Goal: Task Accomplishment & Management: Use online tool/utility

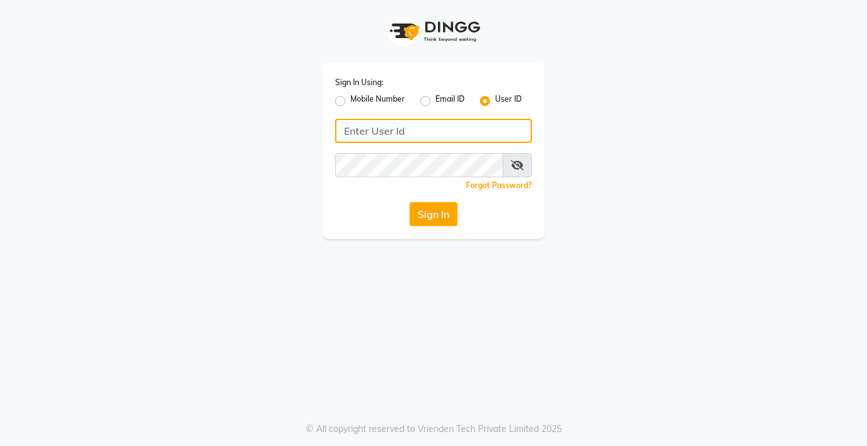
click at [395, 132] on input "Username" at bounding box center [433, 131] width 197 height 24
type input "akshaysalon"
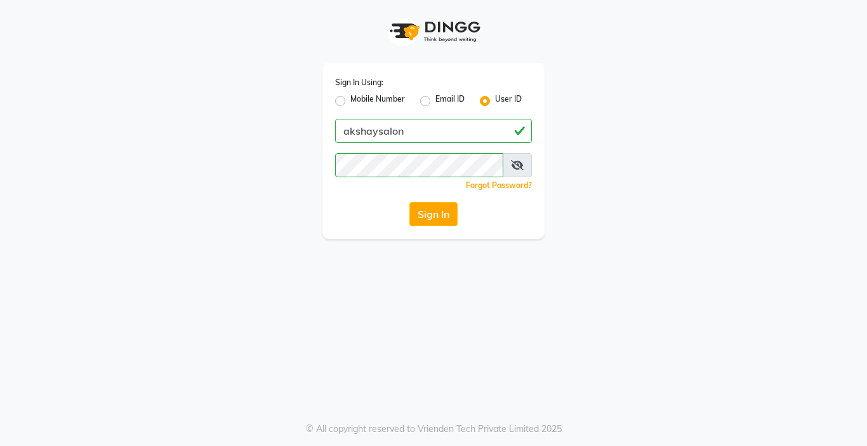
click at [410, 264] on div "Sign In Using: Mobile Number Email ID User ID akshaysalon Remember me Forgot Pa…" at bounding box center [433, 223] width 867 height 446
drag, startPoint x: 449, startPoint y: 180, endPoint x: 439, endPoint y: 210, distance: 30.9
click at [449, 183] on div "Forgot Password?" at bounding box center [433, 184] width 197 height 13
click at [436, 218] on button "Sign In" at bounding box center [434, 214] width 48 height 24
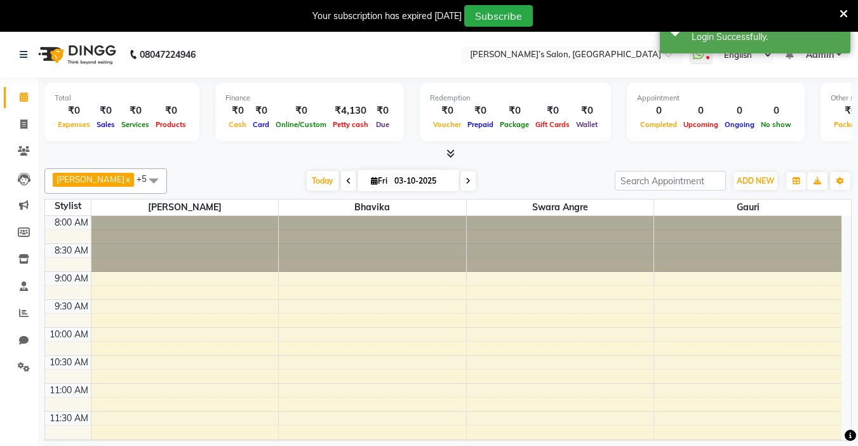
click at [241, 156] on div at bounding box center [447, 153] width 807 height 13
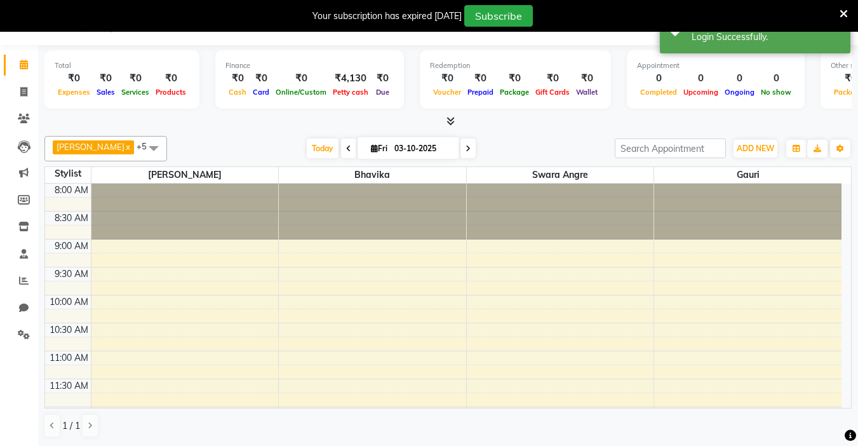
click at [839, 14] on icon at bounding box center [843, 13] width 8 height 11
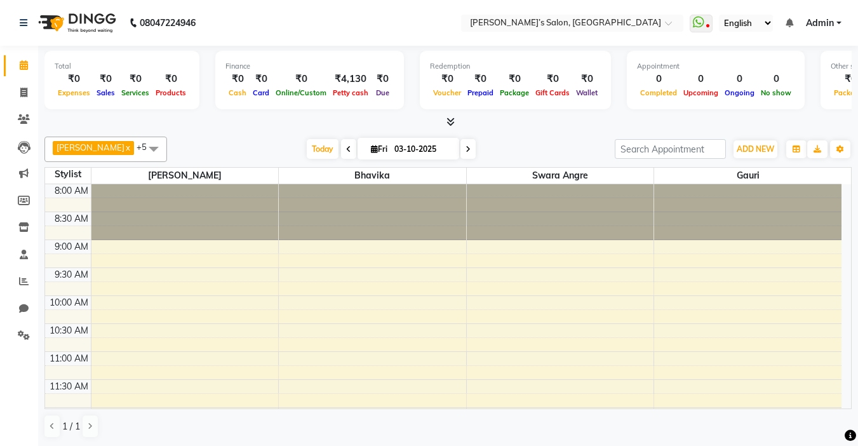
click at [496, 145] on div "[DATE] [DATE]" at bounding box center [390, 149] width 435 height 19
click at [27, 92] on icon at bounding box center [23, 93] width 7 height 10
select select "5150"
select select "service"
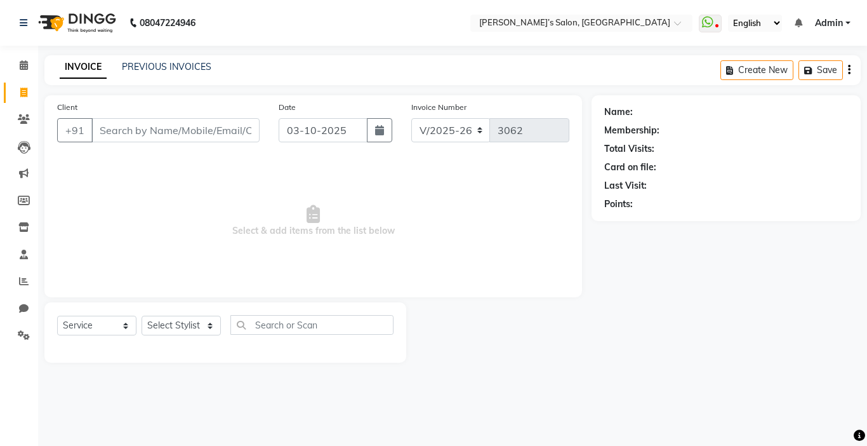
click at [459, 285] on div "Client +91 Date [DATE] Invoice Number V/2025 V/[PHONE_NUMBER] Select & add item…" at bounding box center [313, 196] width 538 height 202
click at [455, 286] on div "Client +91 Date [DATE] Invoice Number V/2025 V/[PHONE_NUMBER] Select & add item…" at bounding box center [313, 196] width 538 height 202
click at [587, 239] on div "Client +91 Date [DATE] Invoice Number V/2025 V/[PHONE_NUMBER] Select & add item…" at bounding box center [313, 228] width 557 height 267
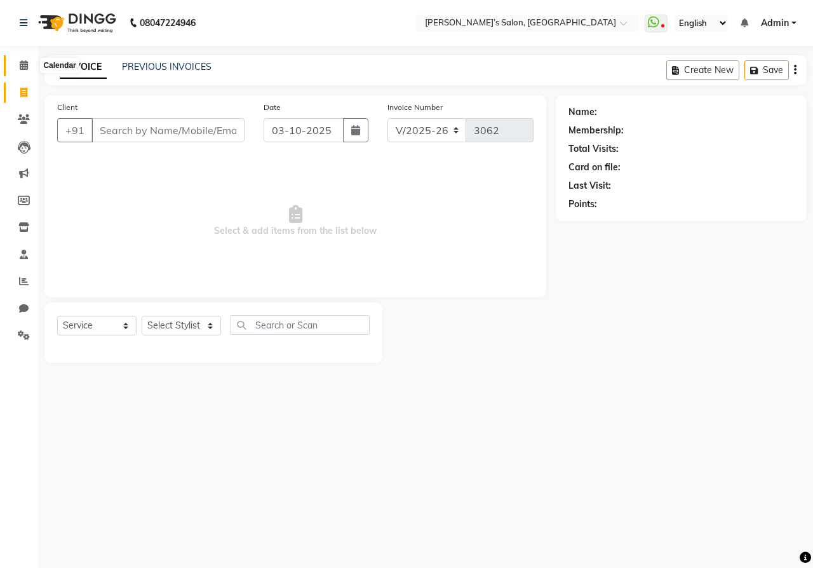
click at [25, 60] on icon at bounding box center [24, 65] width 8 height 10
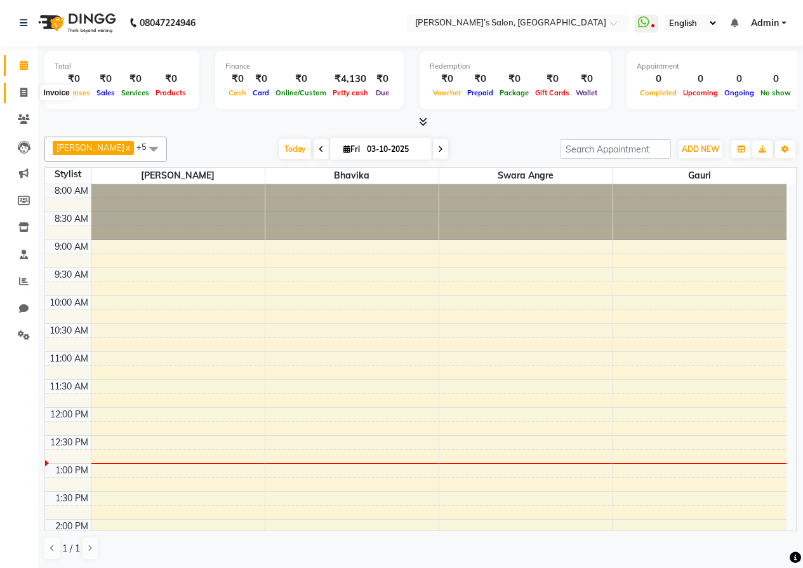
click at [23, 91] on icon at bounding box center [23, 93] width 7 height 10
select select "5150"
select select "service"
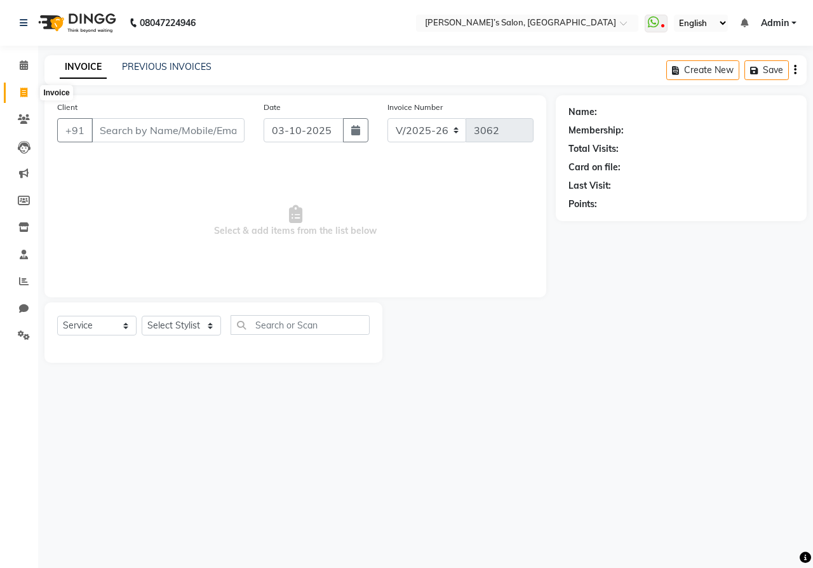
click at [27, 97] on span at bounding box center [24, 93] width 22 height 15
select select "5150"
select select "service"
click at [25, 118] on icon at bounding box center [24, 119] width 12 height 10
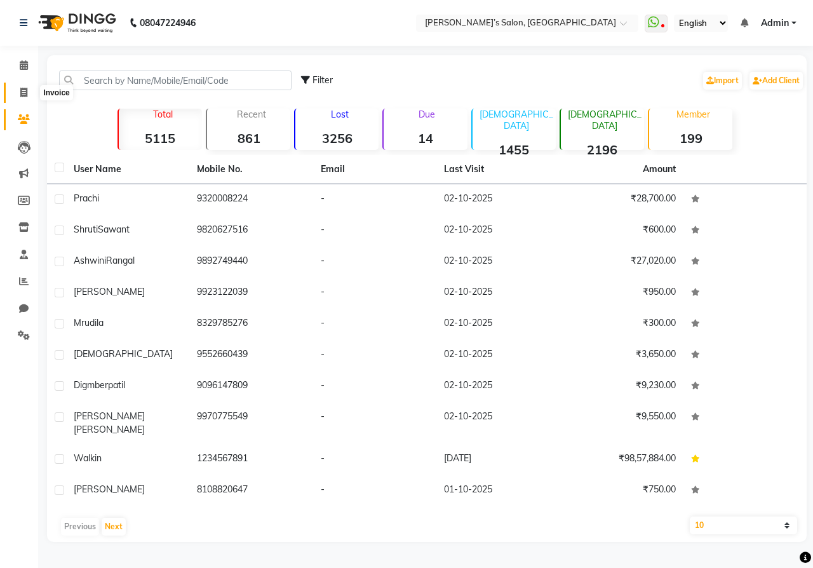
click at [27, 94] on icon at bounding box center [23, 93] width 7 height 10
select select "5150"
select select "service"
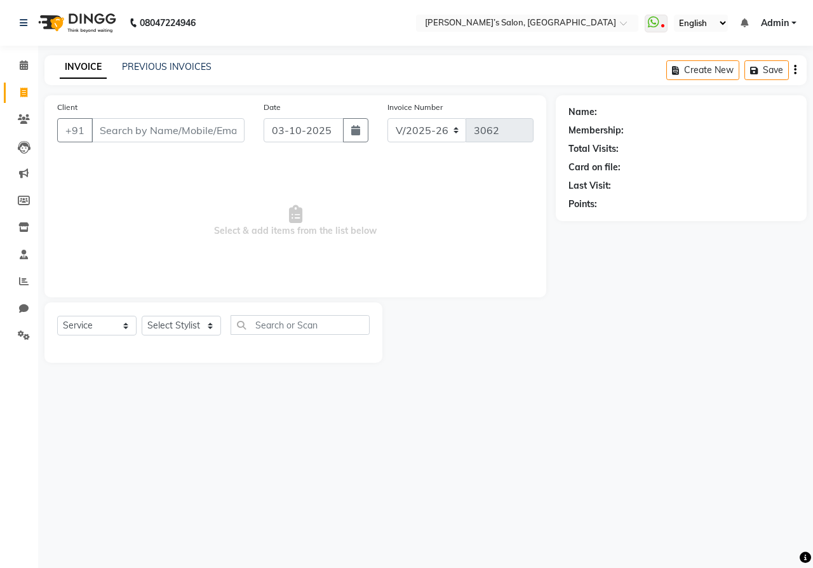
click at [139, 123] on input "Client" at bounding box center [167, 130] width 153 height 24
